Goal: Navigation & Orientation: Understand site structure

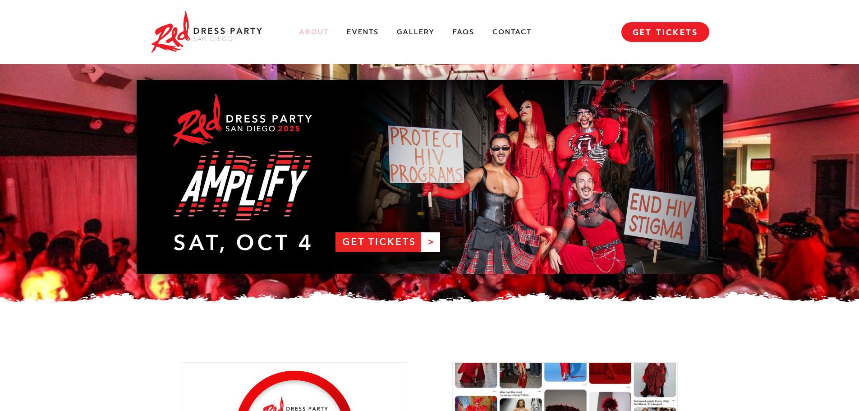
click at [312, 35] on link "About" at bounding box center [314, 32] width 30 height 9
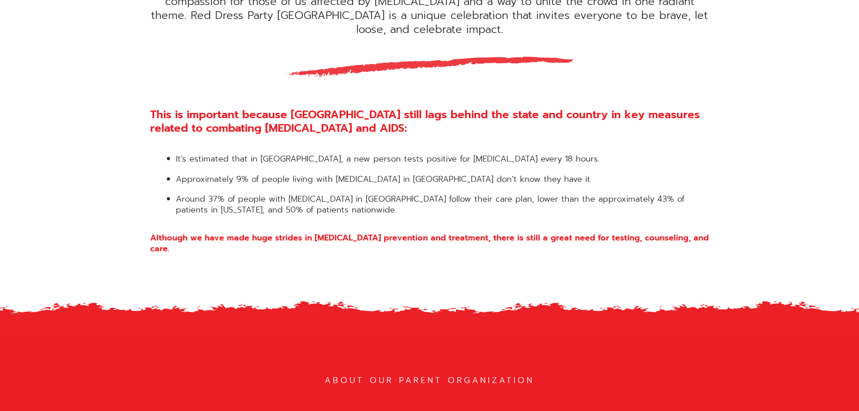
scroll to position [677, 0]
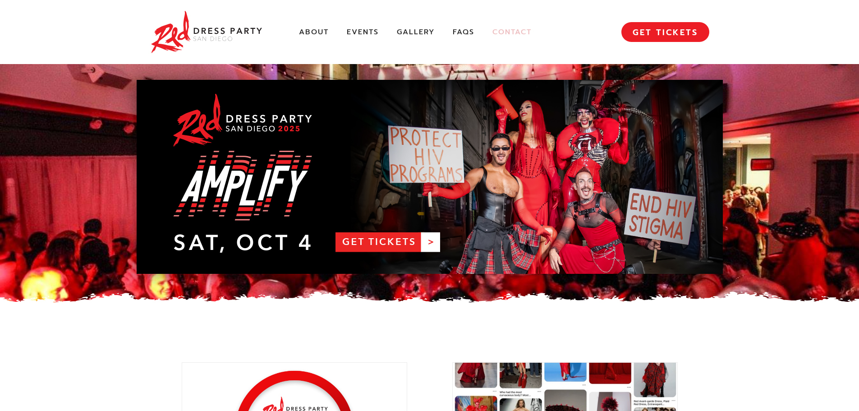
click at [506, 28] on link "Contact" at bounding box center [512, 32] width 39 height 9
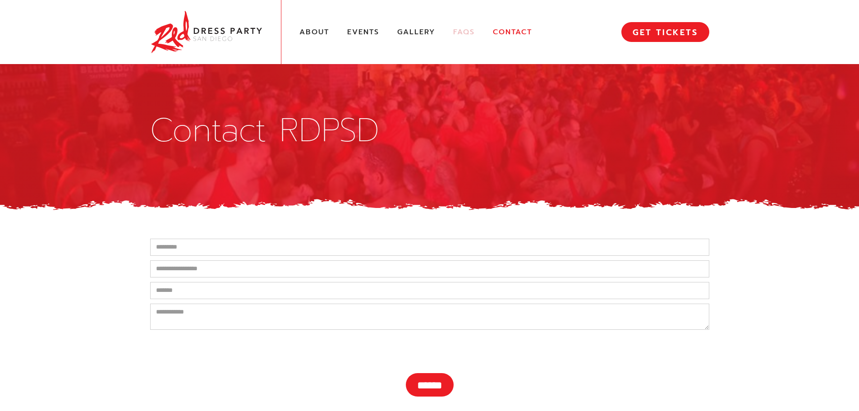
click at [461, 36] on link "FAQs" at bounding box center [464, 32] width 22 height 9
click at [360, 34] on link "Events" at bounding box center [363, 32] width 32 height 9
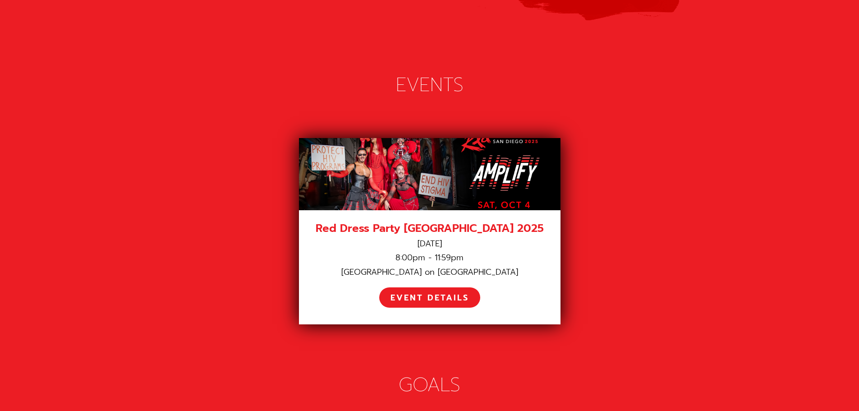
scroll to position [1162, 0]
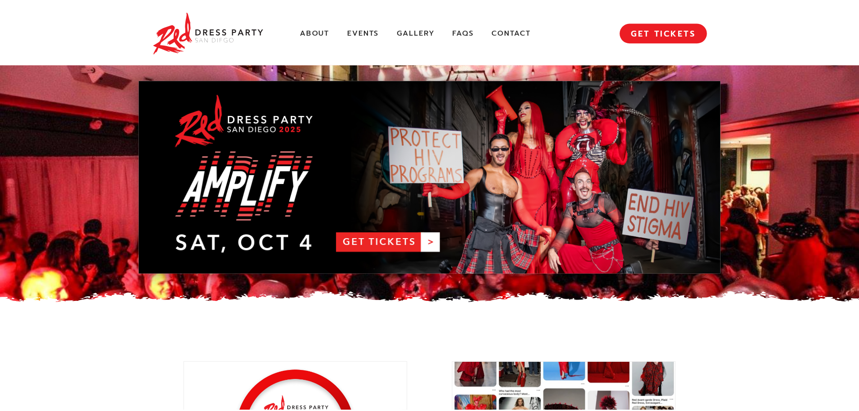
scroll to position [1266, 0]
